Goal: Task Accomplishment & Management: Complete application form

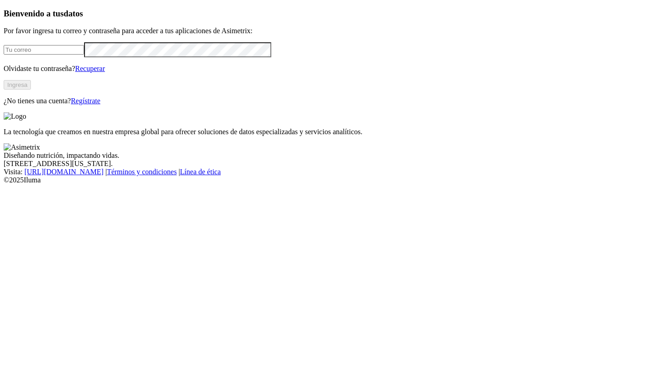
click at [100, 105] on link "Regístrate" at bounding box center [86, 101] width 30 height 8
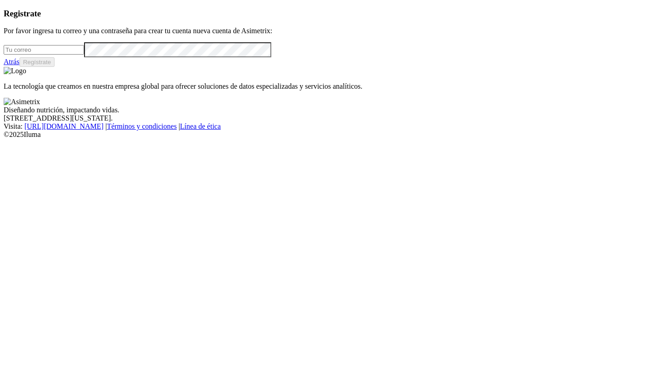
click at [84, 55] on input "email" at bounding box center [44, 50] width 80 height 10
type input "m"
type input "asimetrix"
